Goal: Navigation & Orientation: Find specific page/section

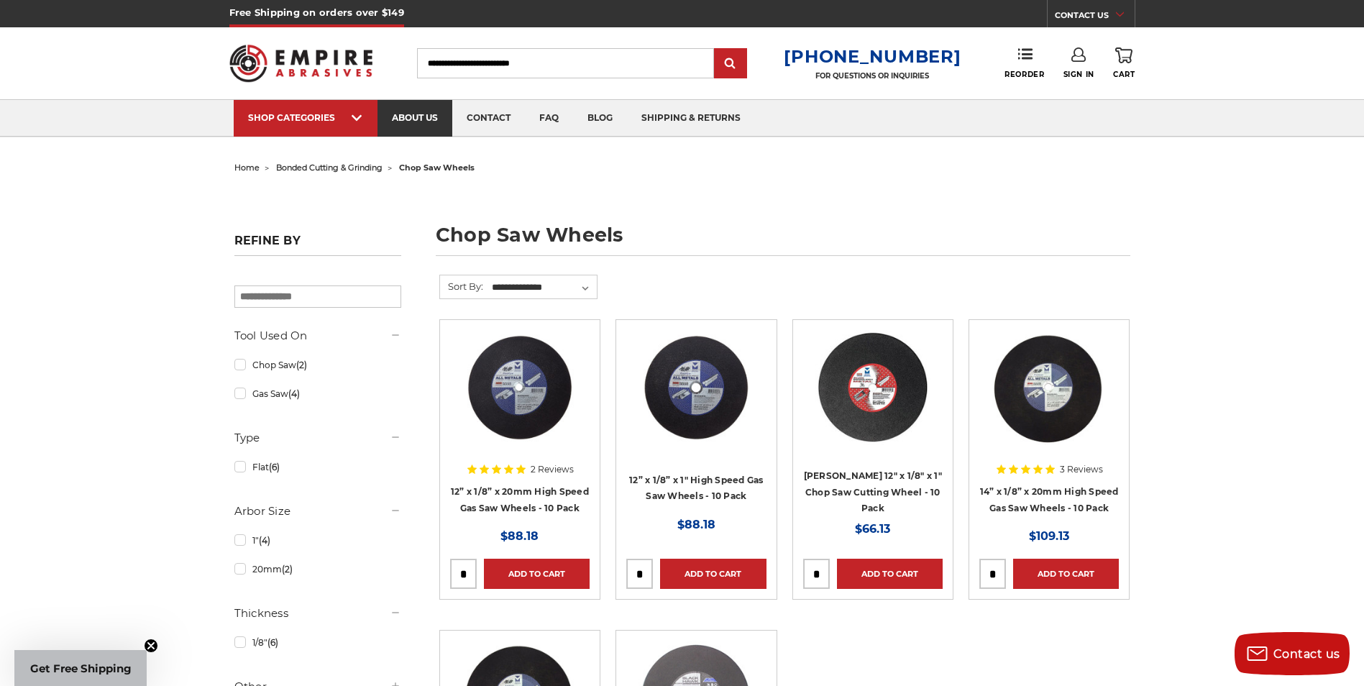
click at [421, 111] on link "about us" at bounding box center [415, 118] width 75 height 37
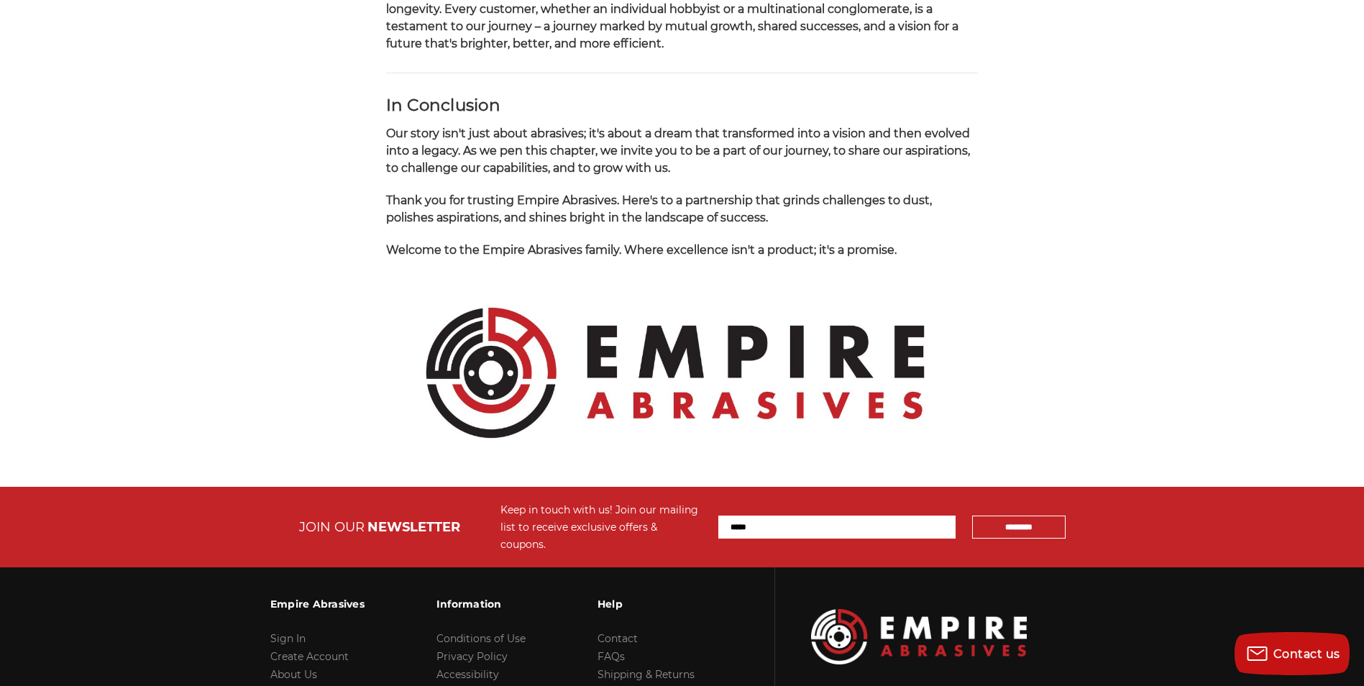
scroll to position [1439, 0]
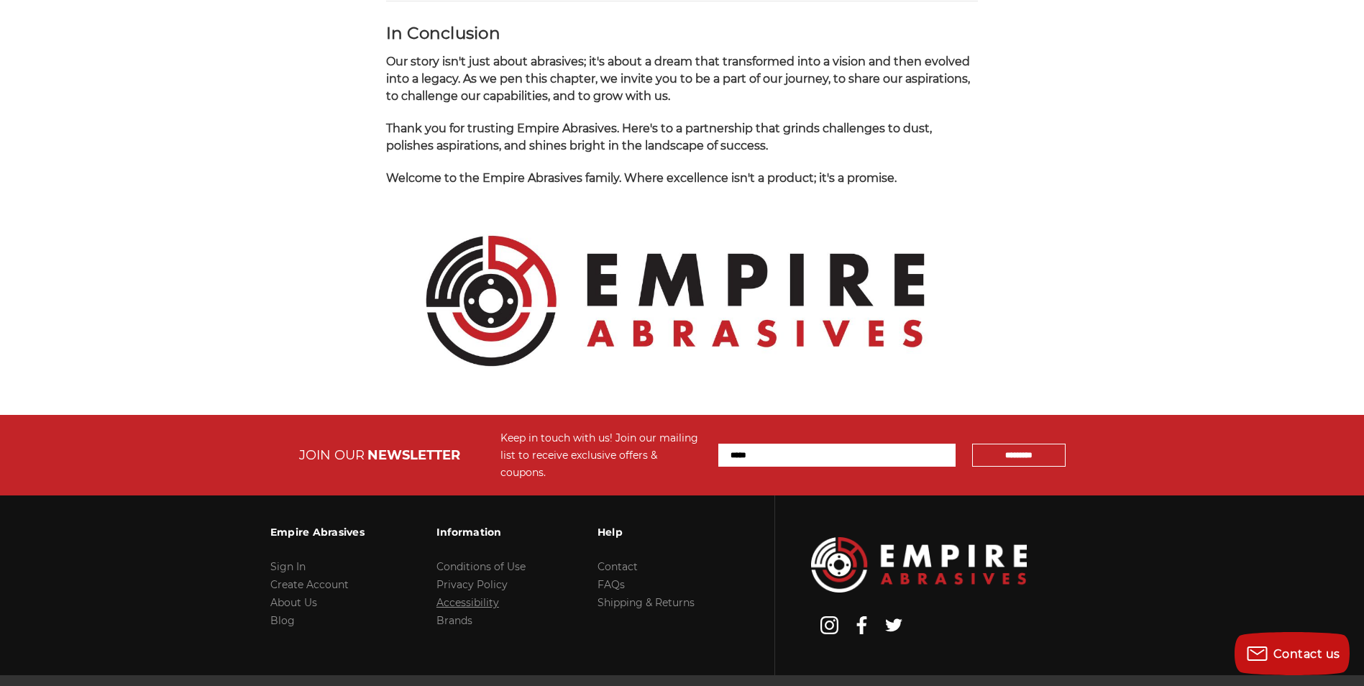
click at [462, 596] on link "Accessibility" at bounding box center [468, 602] width 63 height 13
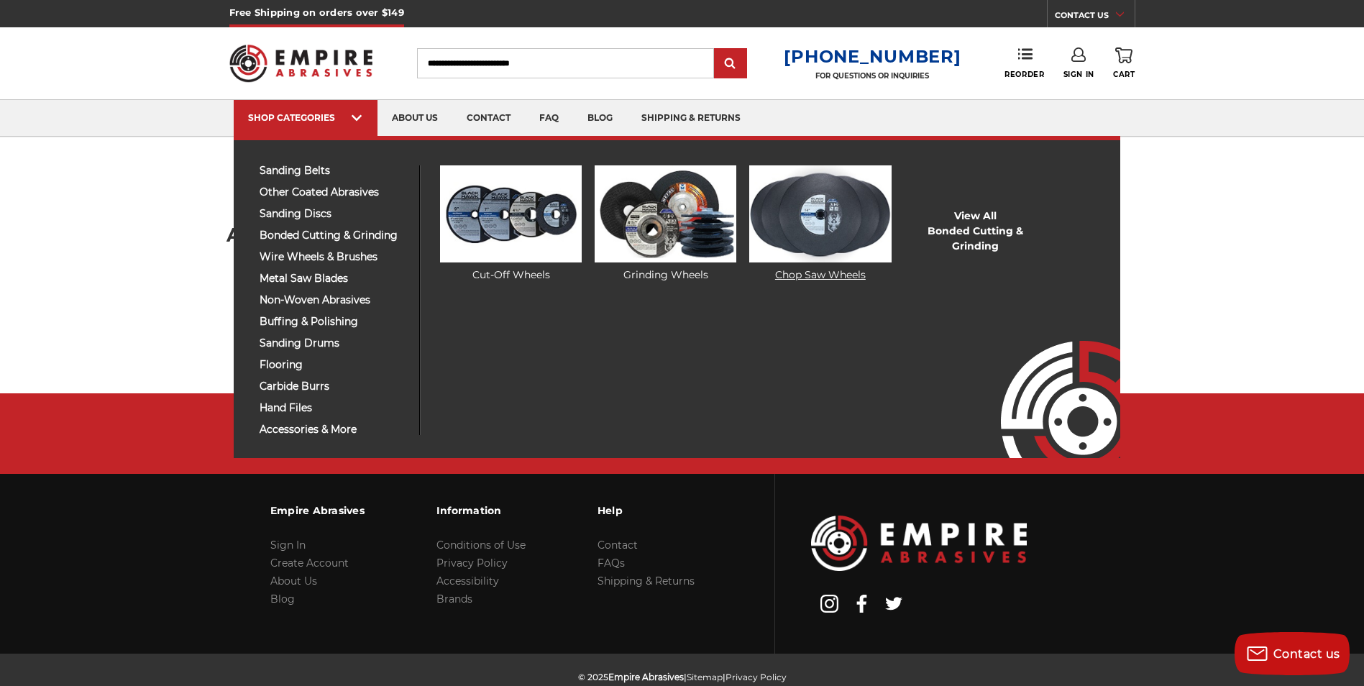
click at [817, 275] on link "Chop Saw Wheels" at bounding box center [820, 223] width 142 height 117
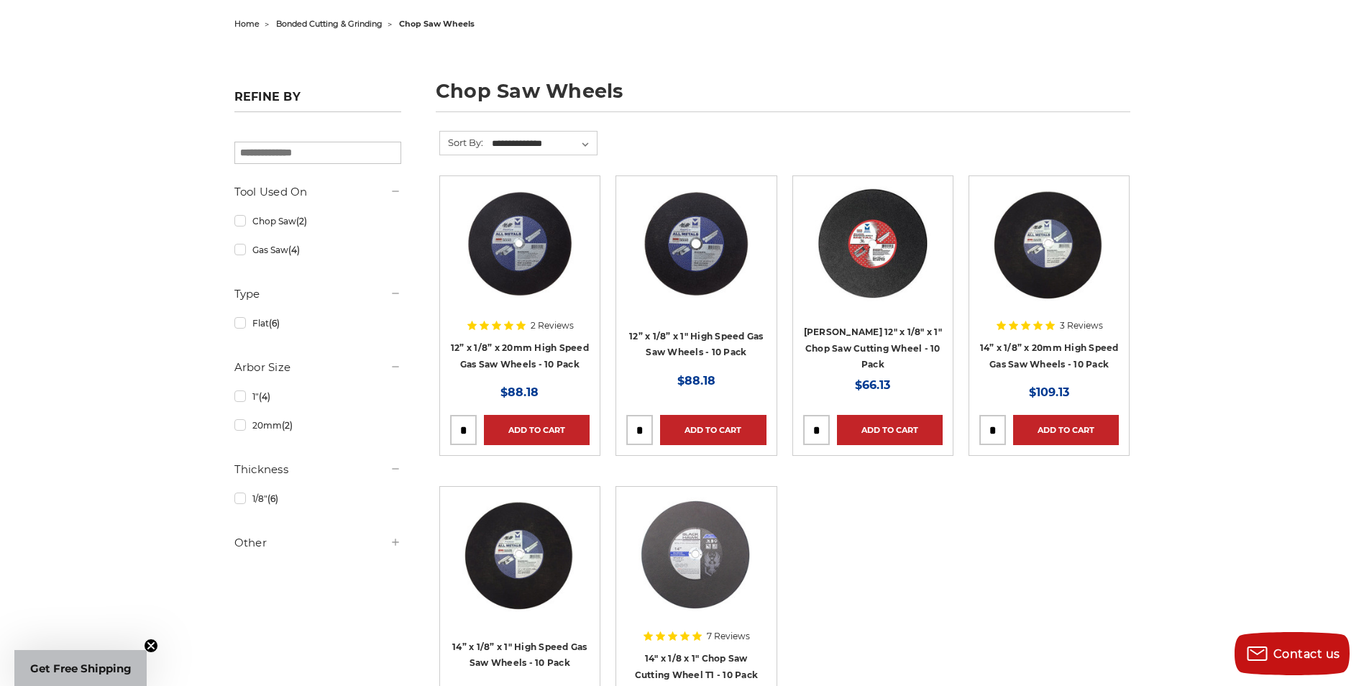
scroll to position [216, 0]
